Goal: Navigation & Orientation: Find specific page/section

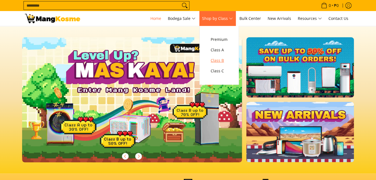
click at [224, 64] on span "Class B" at bounding box center [219, 60] width 17 height 7
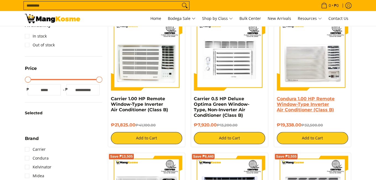
scroll to position [221, 0]
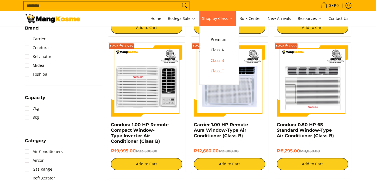
click at [226, 70] on span "Class C" at bounding box center [219, 71] width 17 height 7
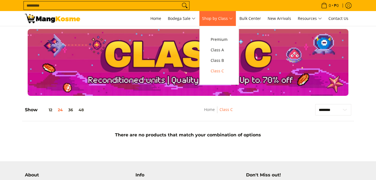
click at [210, 52] on ul "Premium Class A Class B Class C" at bounding box center [219, 55] width 40 height 59
click at [215, 51] on span "Class A" at bounding box center [219, 50] width 17 height 7
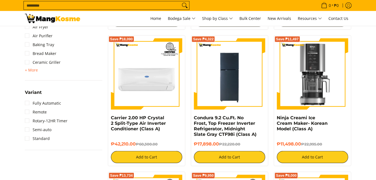
scroll to position [737, 0]
